Goal: Task Accomplishment & Management: Manage account settings

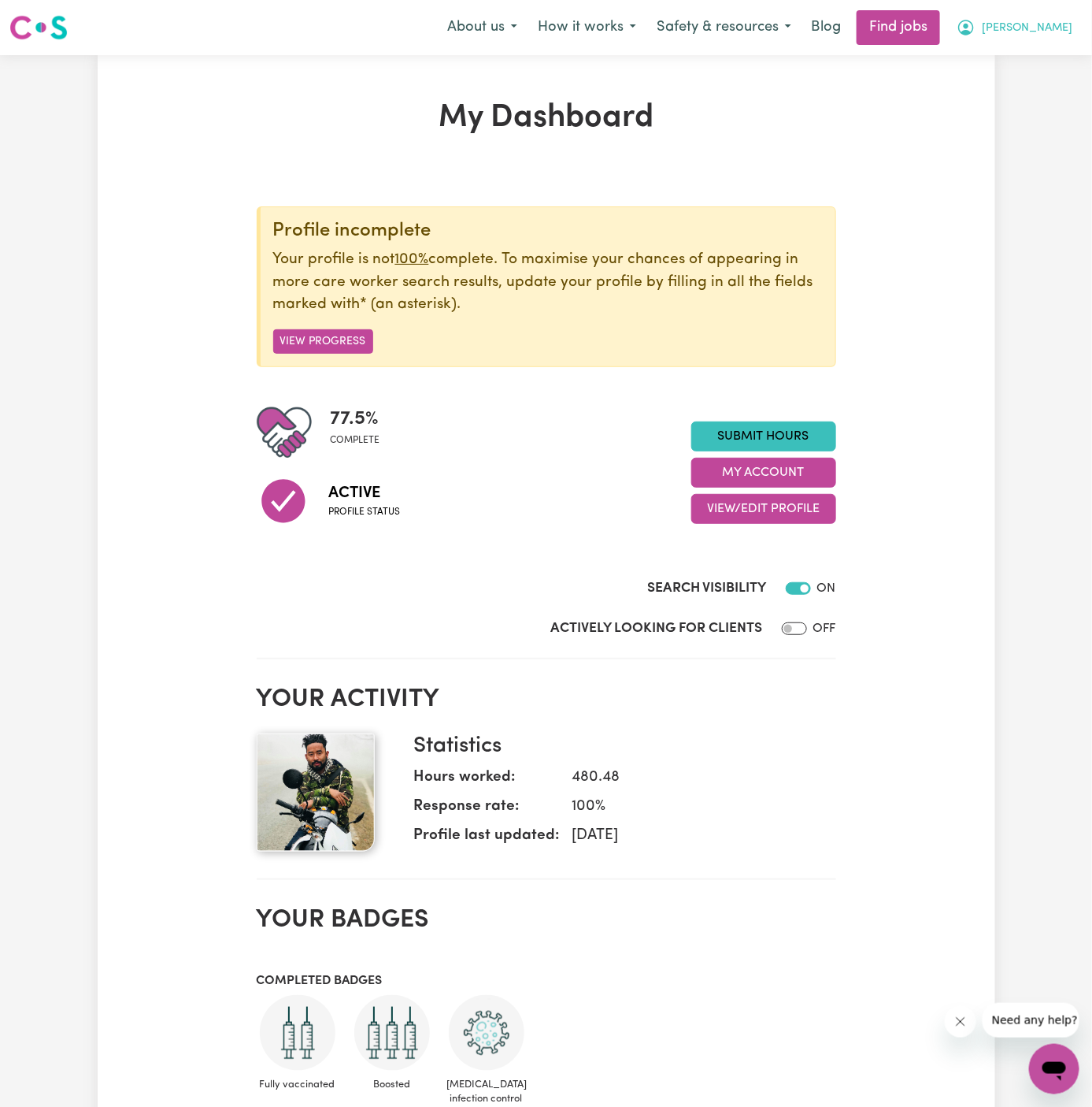
click at [1071, 28] on button "[PERSON_NAME]" at bounding box center [1014, 27] width 136 height 33
click at [1035, 50] on link "My Account" at bounding box center [1019, 62] width 124 height 30
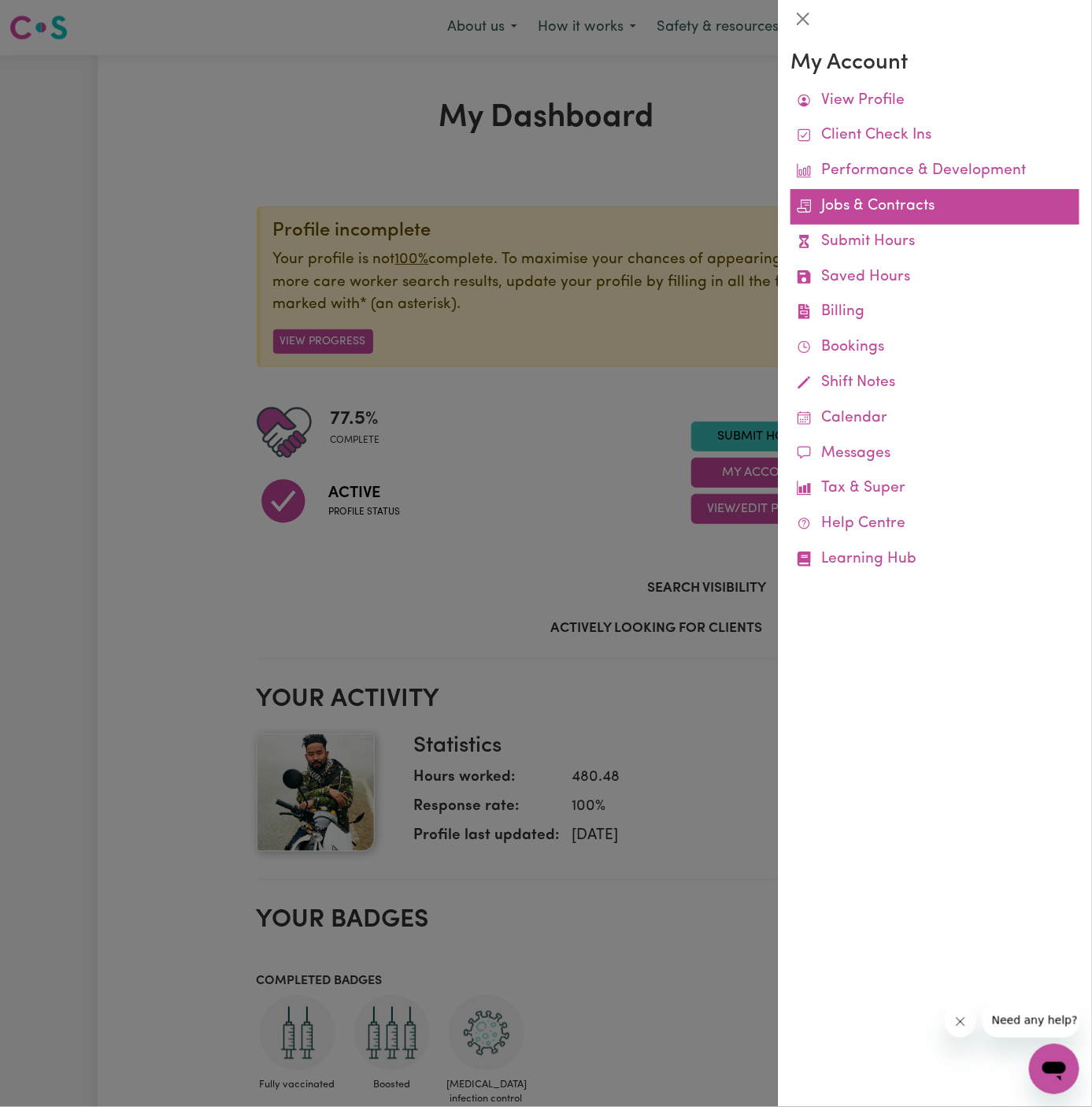
click at [878, 212] on link "Jobs & Contracts" at bounding box center [935, 206] width 289 height 35
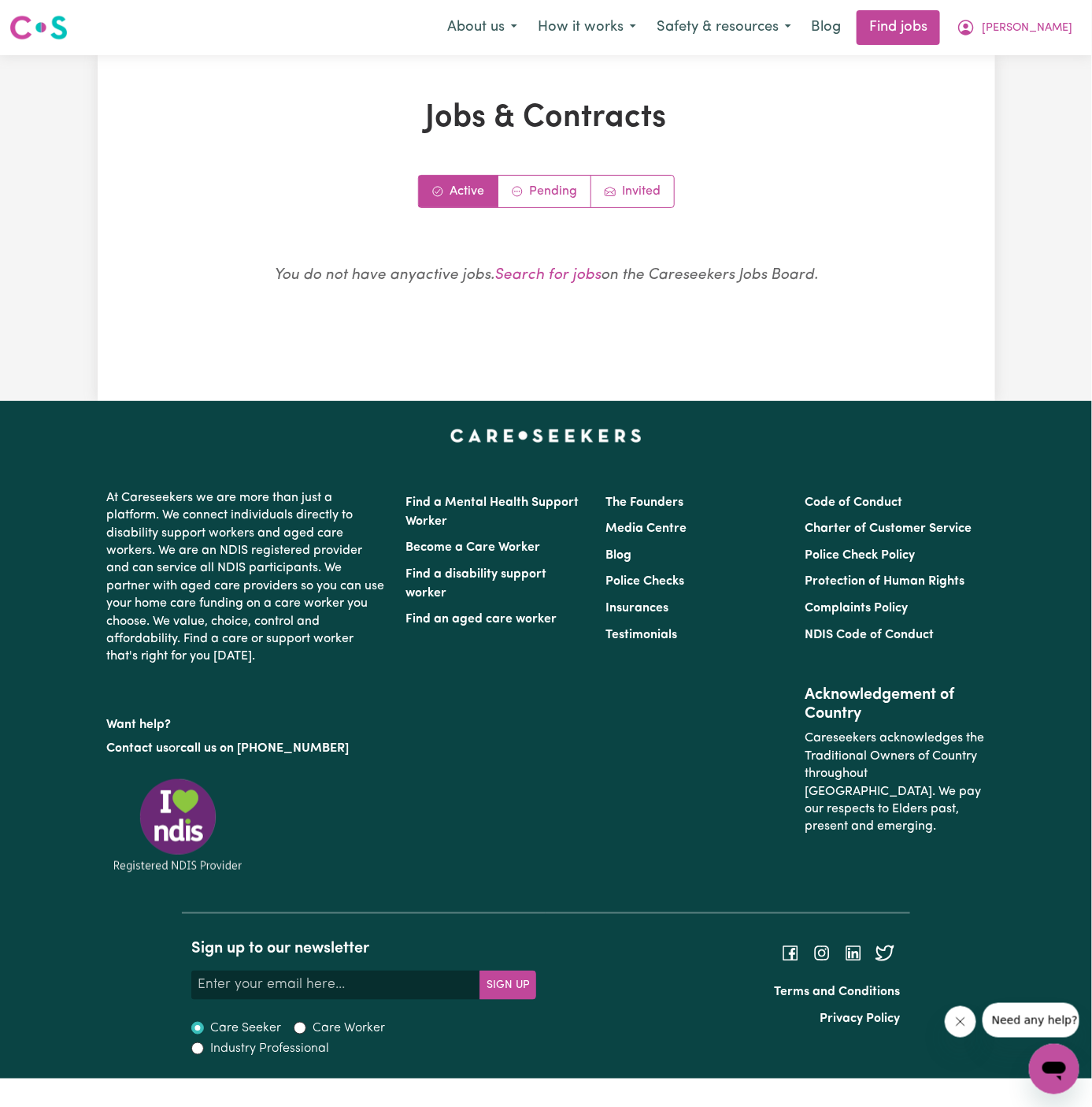
click at [534, 168] on div "Jobs & Contracts Active Pending Invited You do not have any active jobs . Searc…" at bounding box center [546, 228] width 748 height 258
click at [542, 185] on link "Pending" at bounding box center [545, 192] width 92 height 32
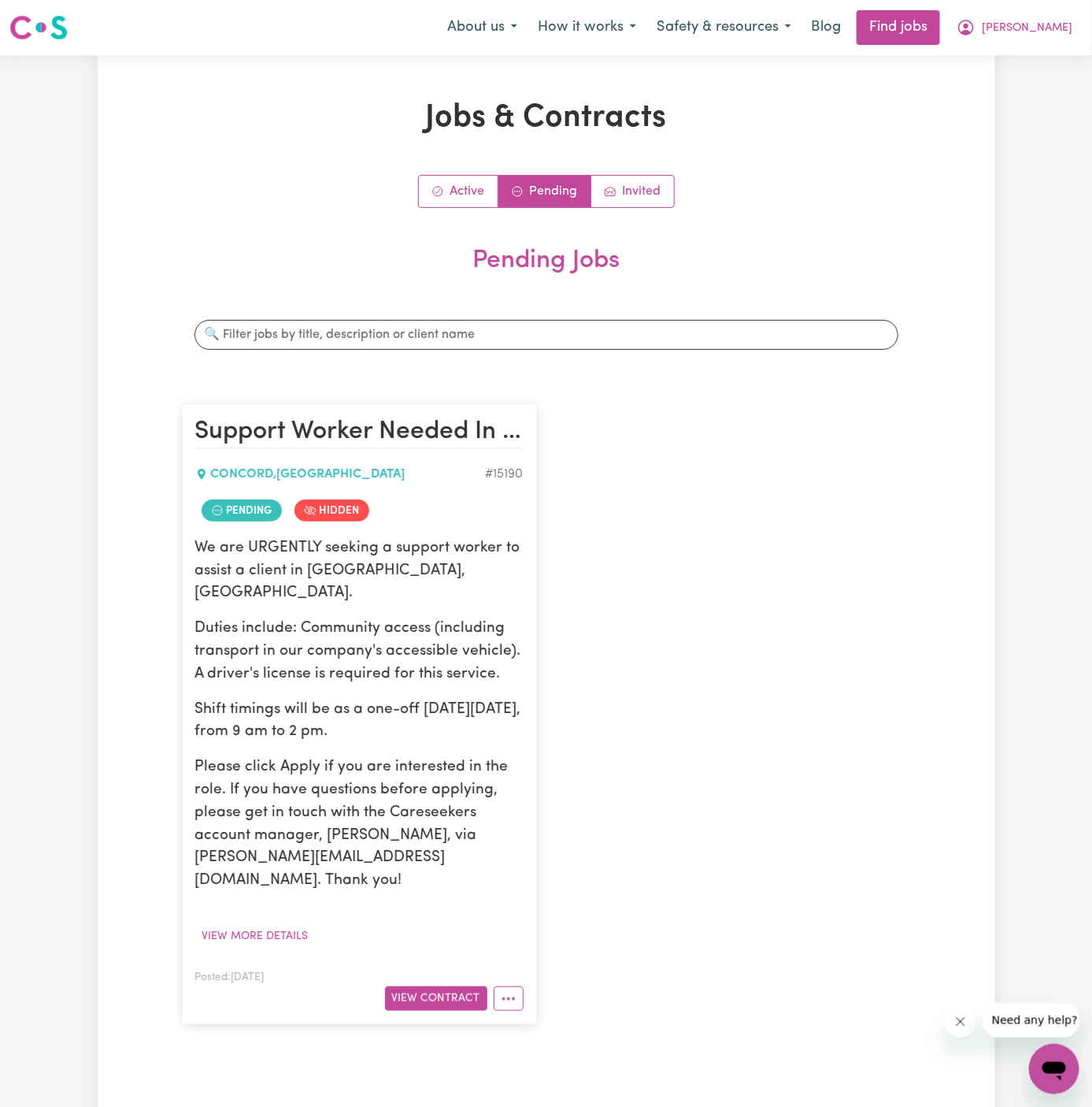
click at [550, 954] on div "Support Worker Needed In [GEOGRAPHIC_DATA], [GEOGRAPHIC_DATA] [GEOGRAPHIC_DATA]…" at bounding box center [546, 714] width 748 height 652
click at [442, 986] on button "View Contract" at bounding box center [436, 999] width 103 height 24
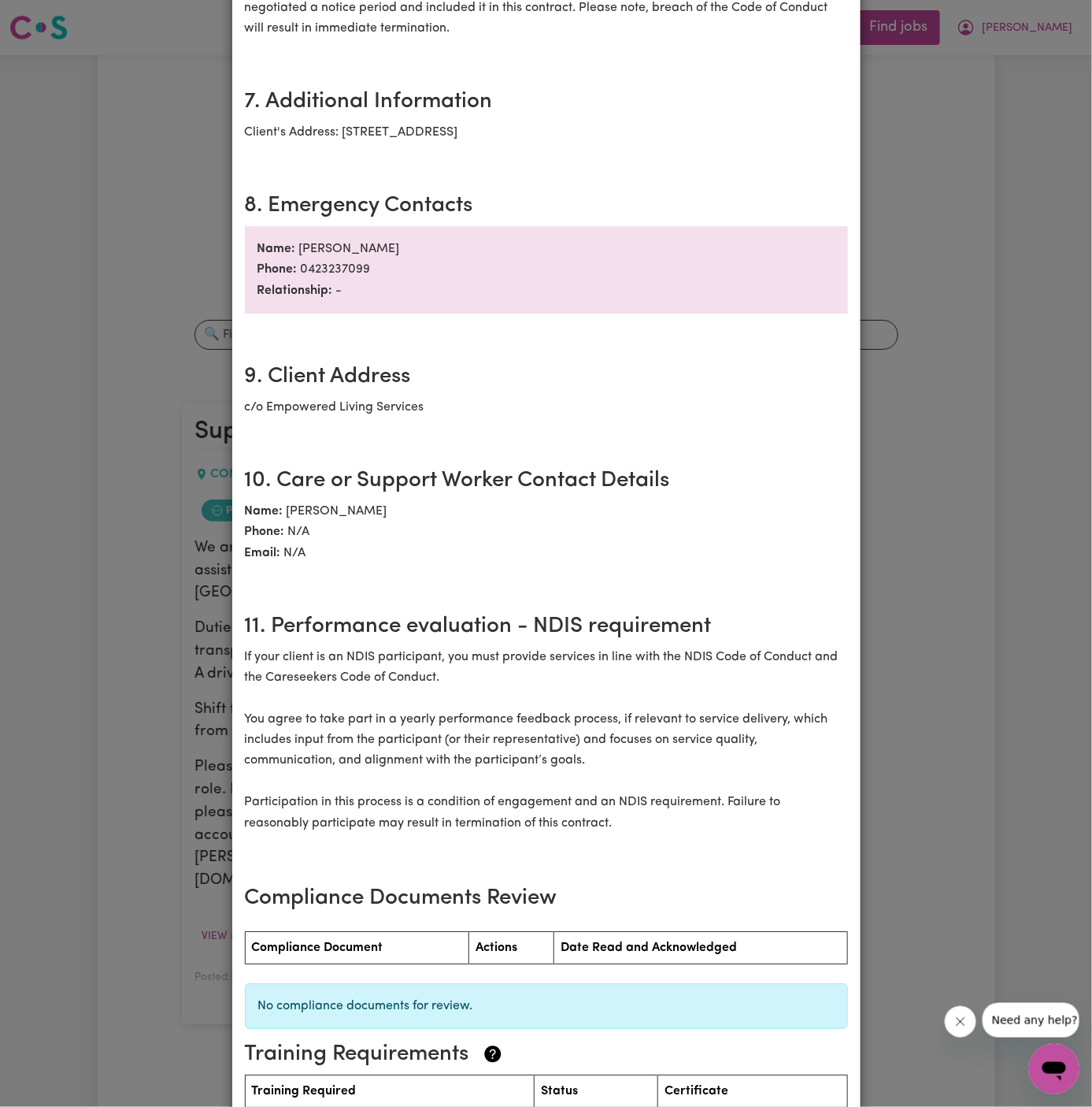
scroll to position [1541, 0]
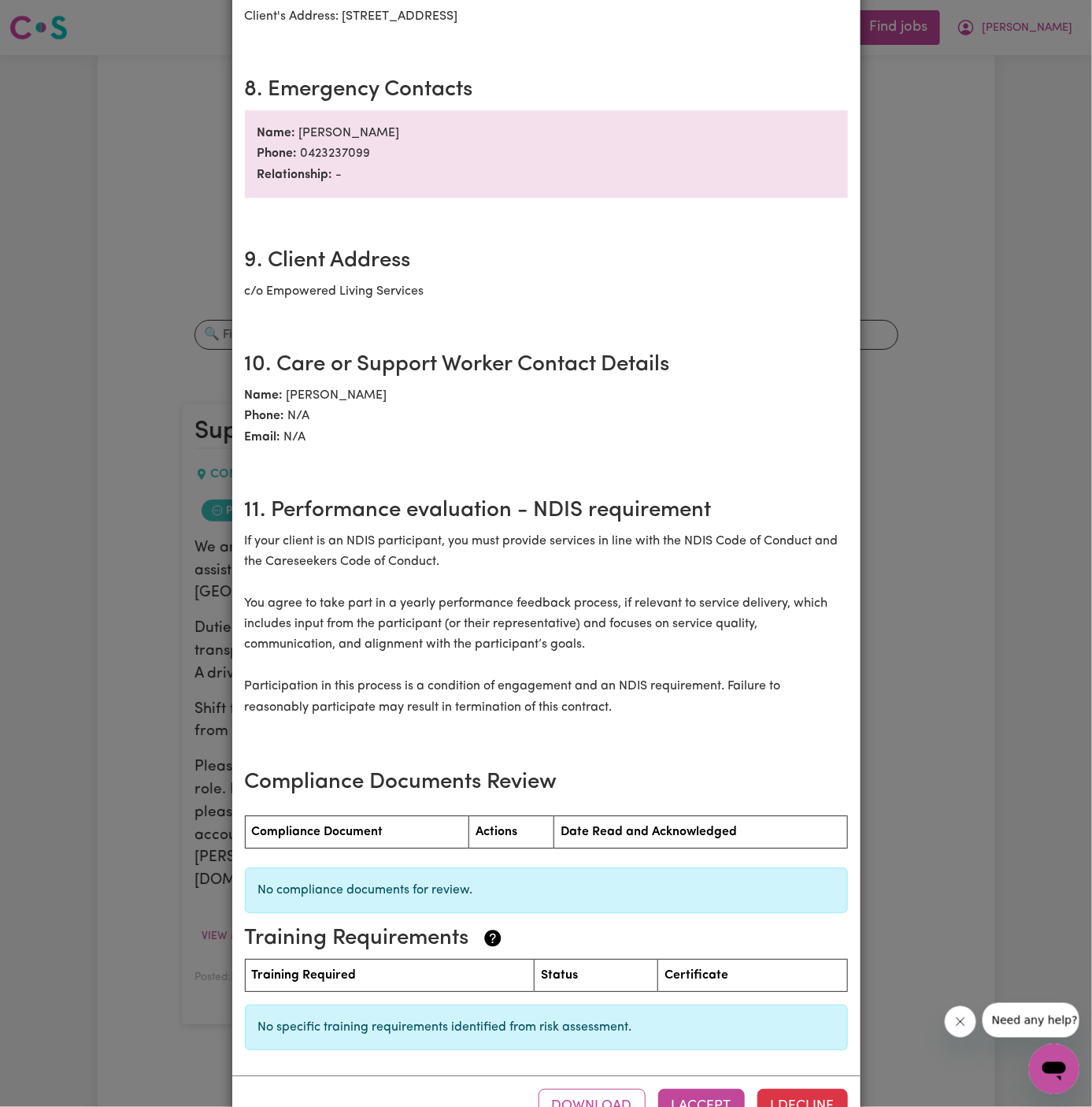
click at [801, 1075] on div "Download I Accept I Decline" at bounding box center [546, 1105] width 629 height 61
click at [806, 1088] on button "I Decline" at bounding box center [802, 1105] width 91 height 35
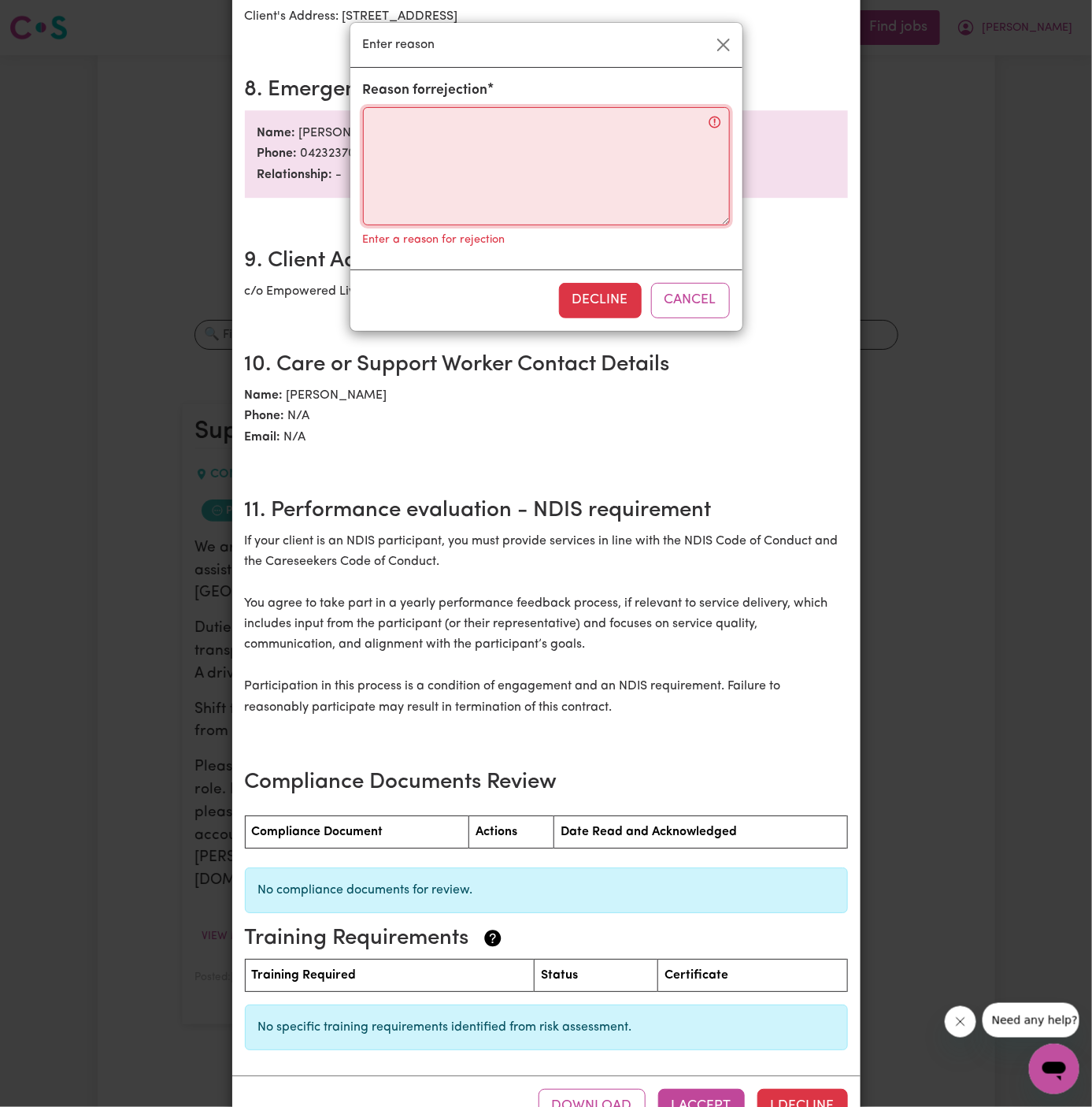
click at [505, 162] on textarea "Reason for rejection" at bounding box center [546, 166] width 367 height 118
type textarea "="
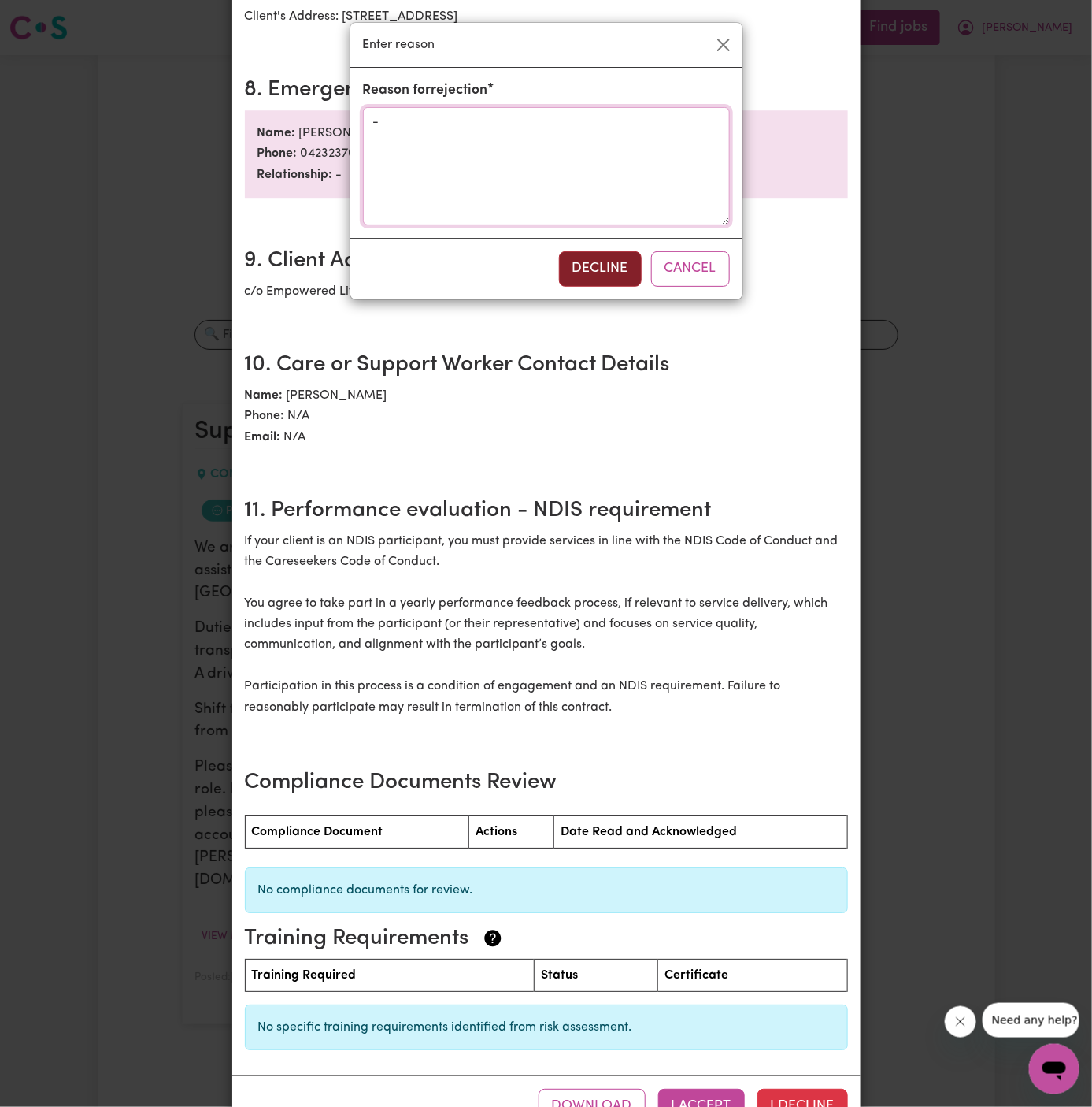
type textarea "-"
click at [605, 272] on button "Decline" at bounding box center [601, 268] width 83 height 35
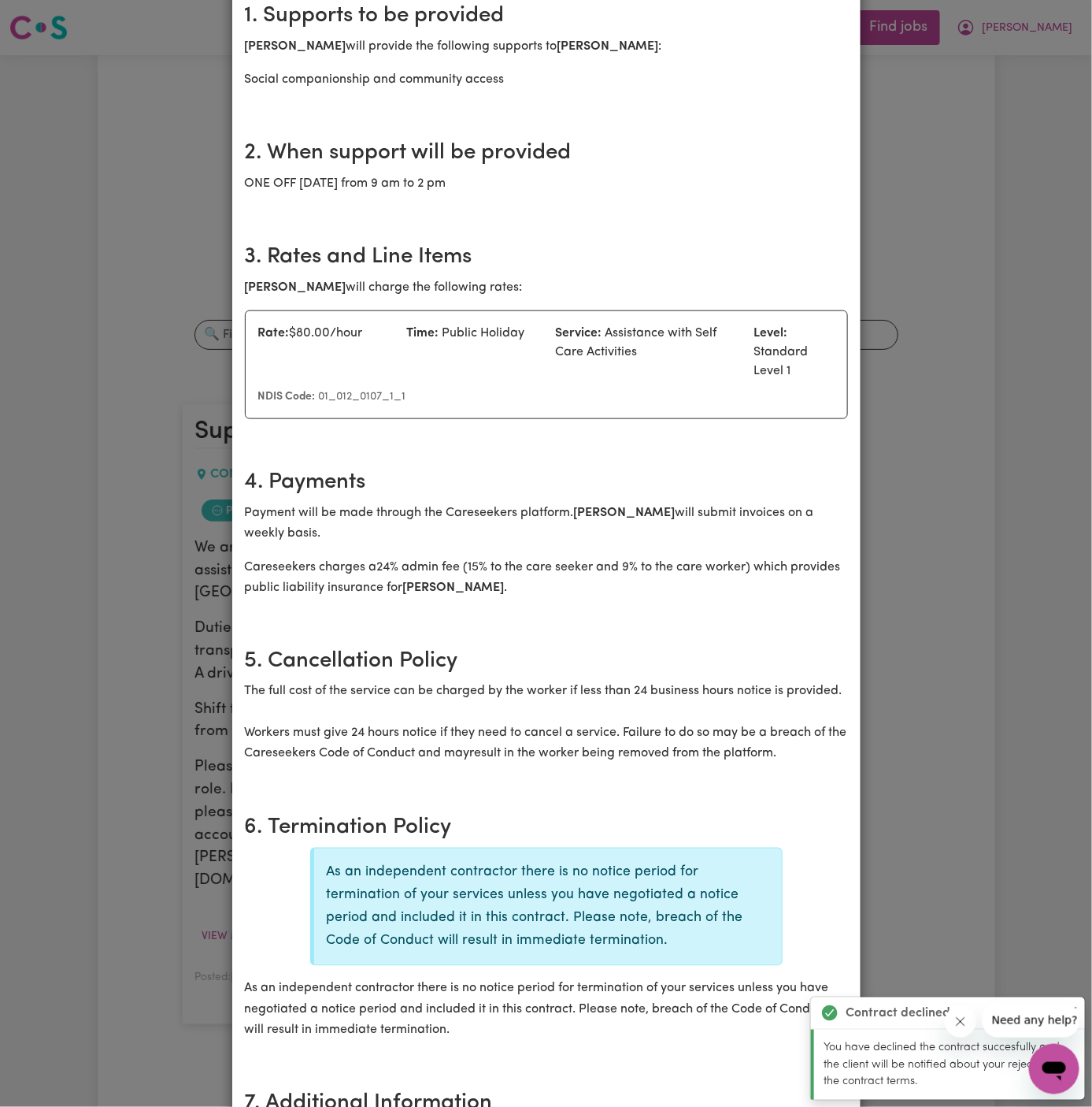
scroll to position [0, 0]
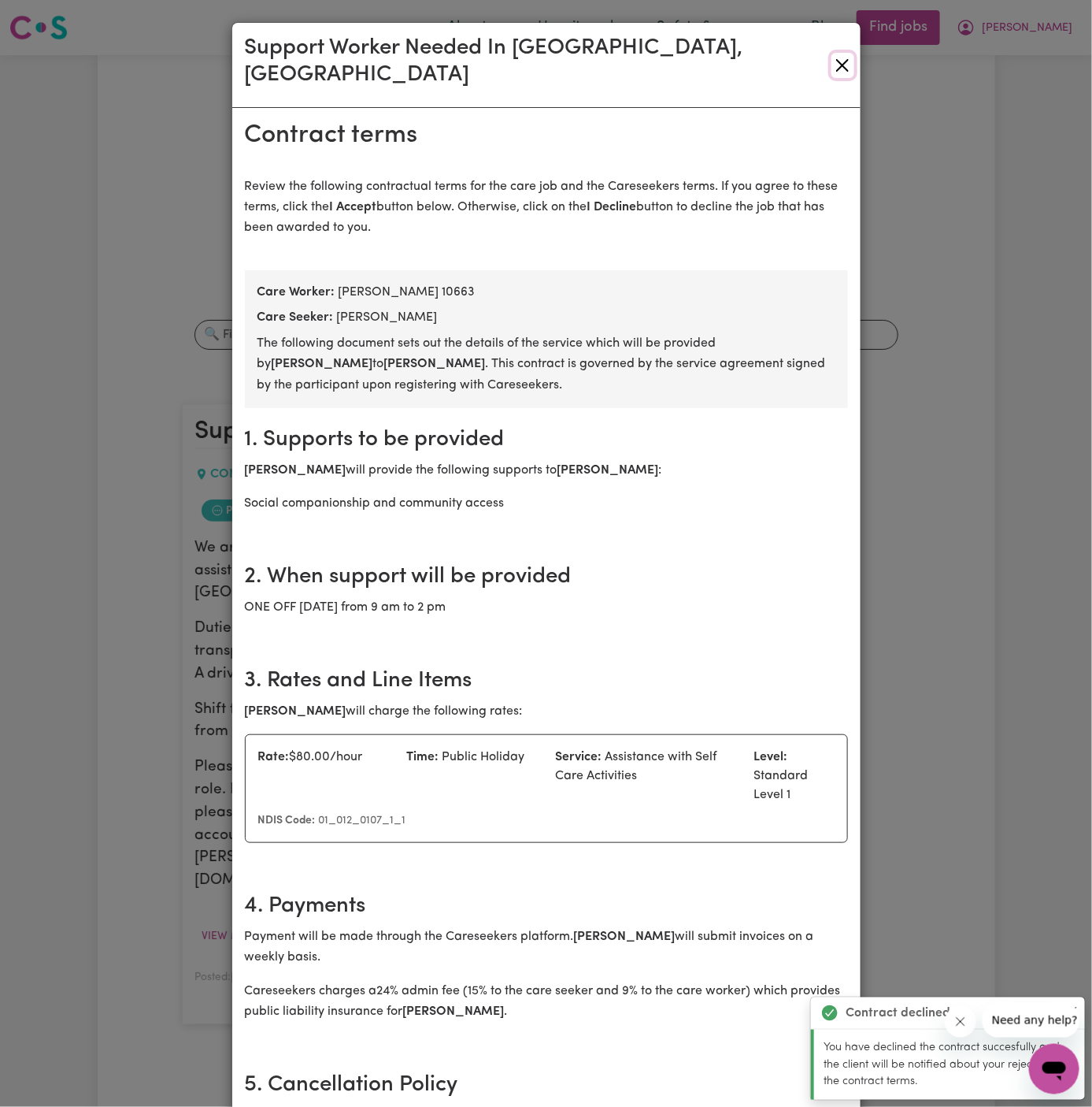
click at [841, 52] on button "Close" at bounding box center [843, 64] width 22 height 25
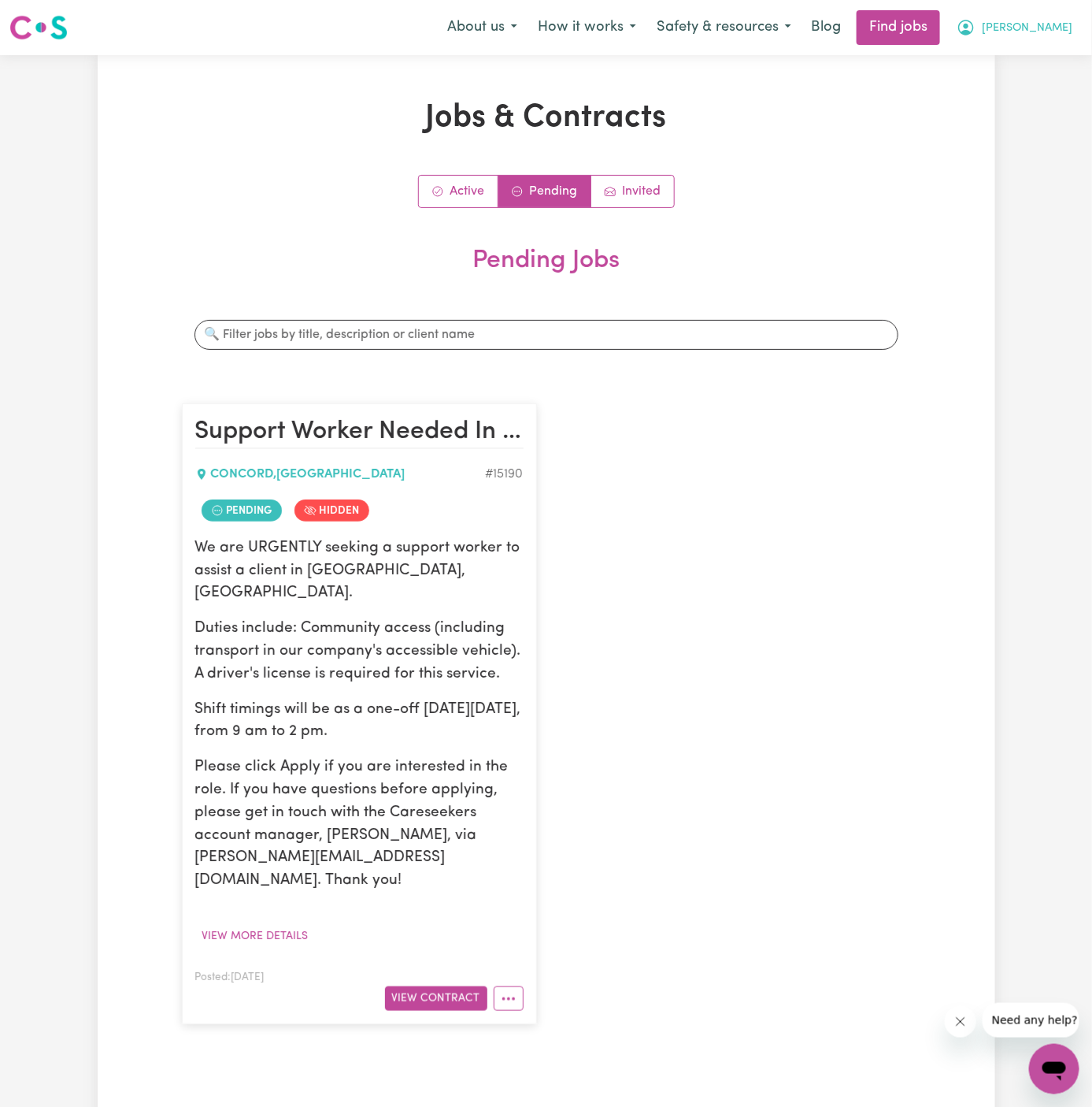
click at [1071, 21] on span "[PERSON_NAME]" at bounding box center [1027, 28] width 91 height 18
click at [1044, 122] on link "Logout" at bounding box center [1019, 121] width 124 height 30
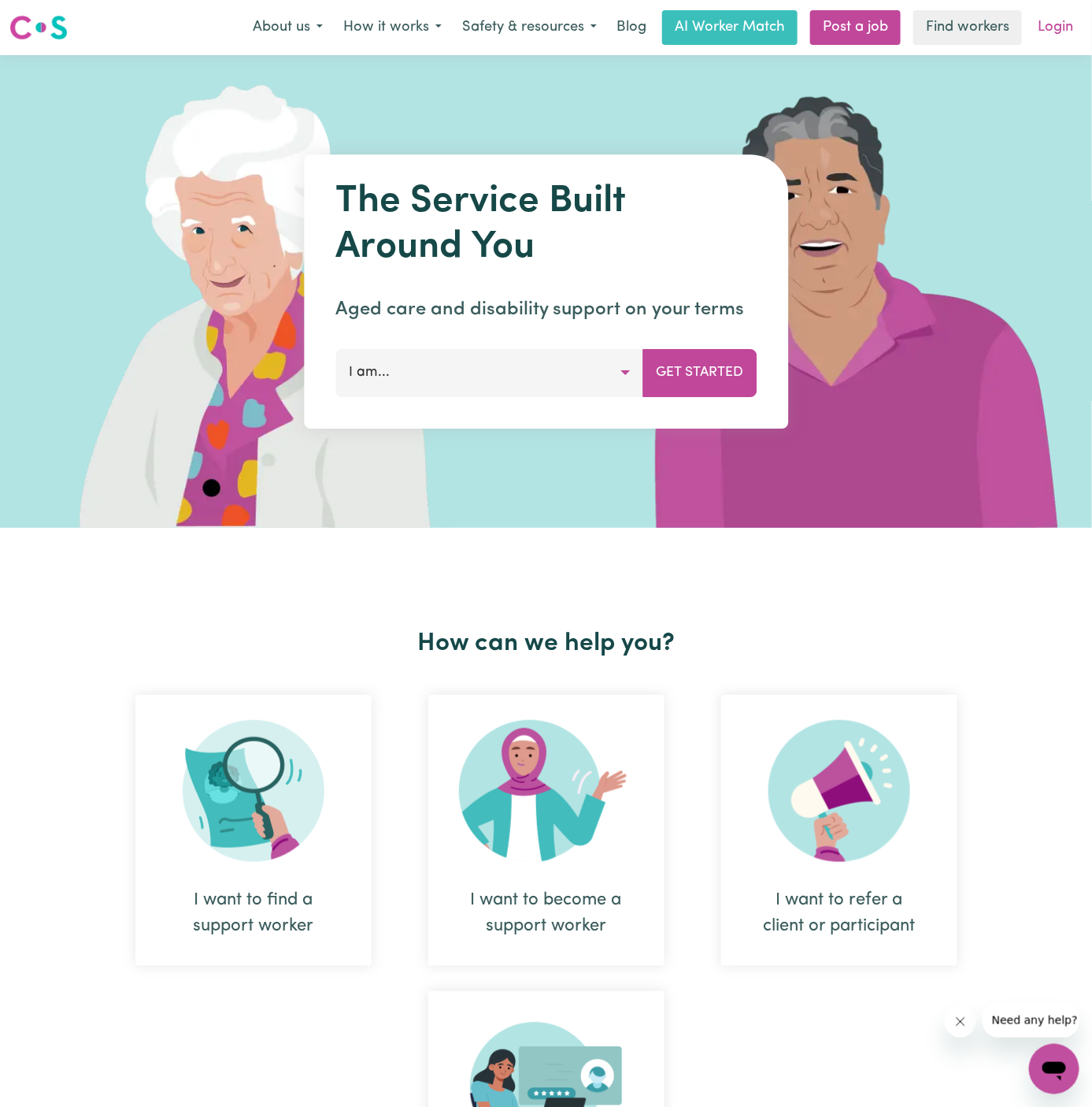
click at [1058, 29] on link "Login" at bounding box center [1056, 27] width 54 height 35
